Goal: Task Accomplishment & Management: Manage account settings

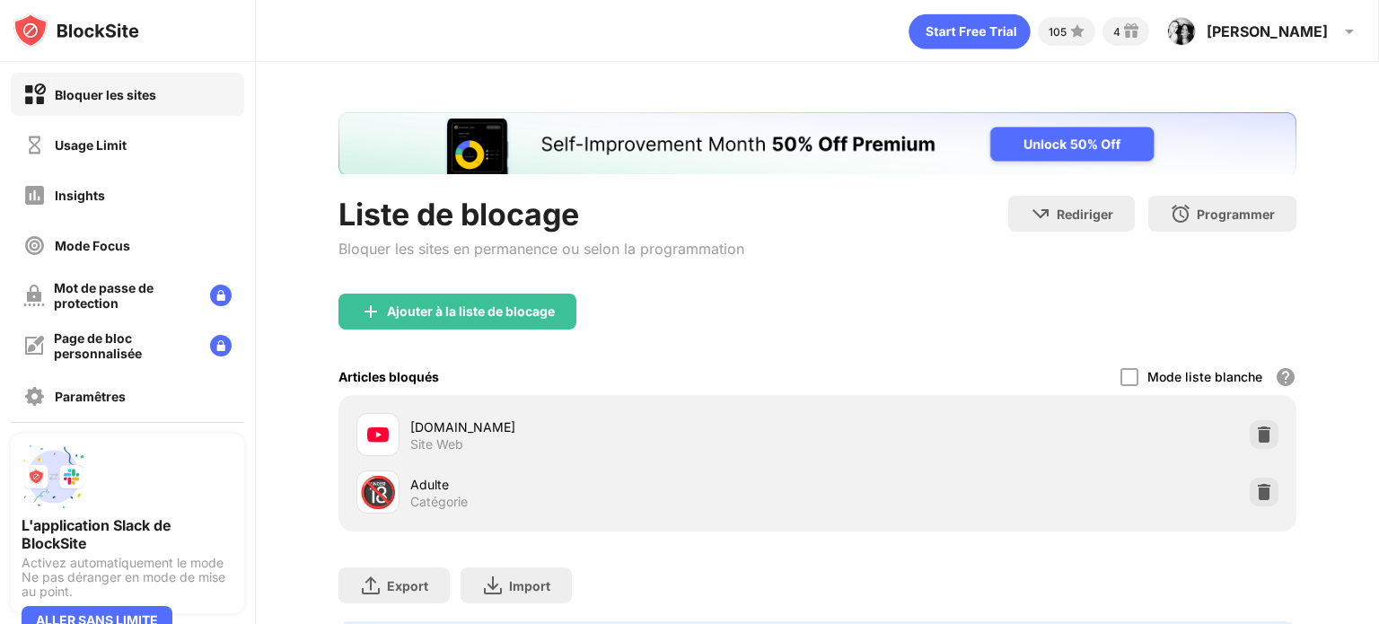
click at [1225, 420] on div "youtube.com Site Web" at bounding box center [817, 434] width 937 height 57
click at [1255, 429] on img at bounding box center [1264, 435] width 18 height 18
